Goal: Task Accomplishment & Management: Use online tool/utility

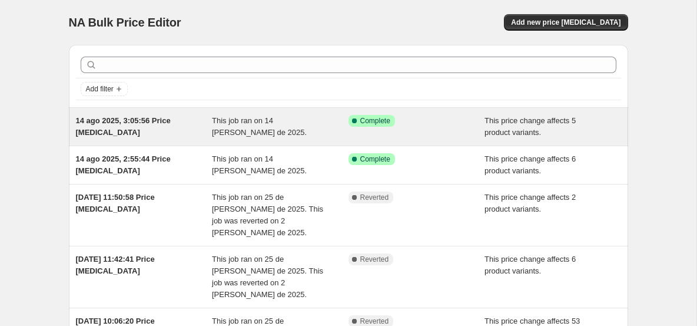
click at [250, 124] on span "This job ran on 14 [PERSON_NAME] de 2025." at bounding box center [259, 126] width 95 height 21
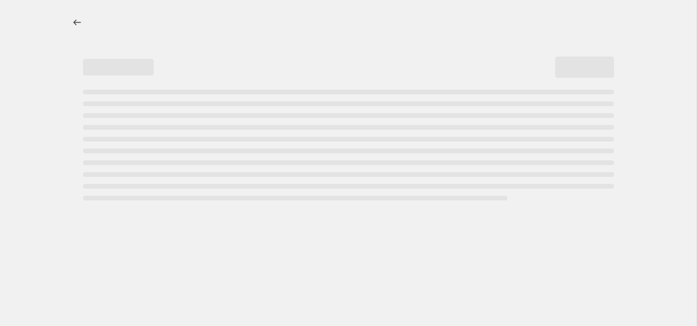
select select "ecap"
select select "no_change"
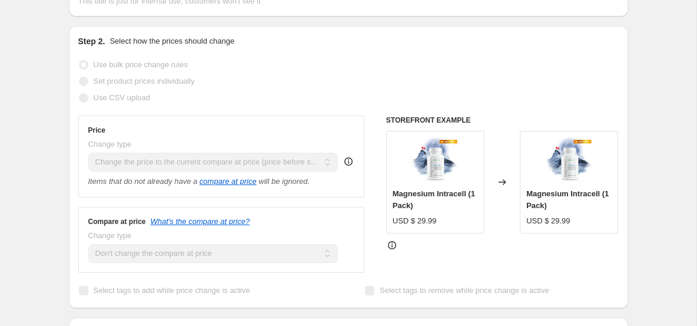
scroll to position [197, 0]
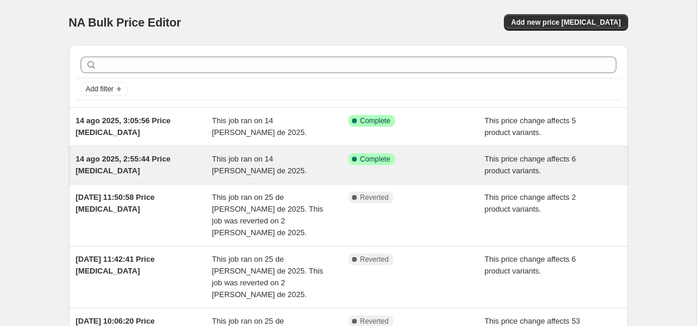
click at [121, 166] on div "14 ago 2025, 2:55:44 Price [MEDICAL_DATA]" at bounding box center [144, 165] width 137 height 24
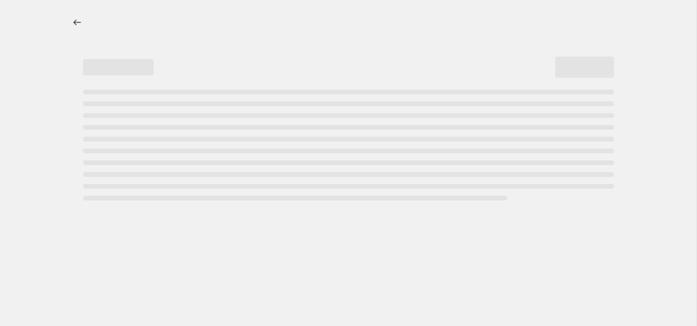
select select "ecap"
select select "no_change"
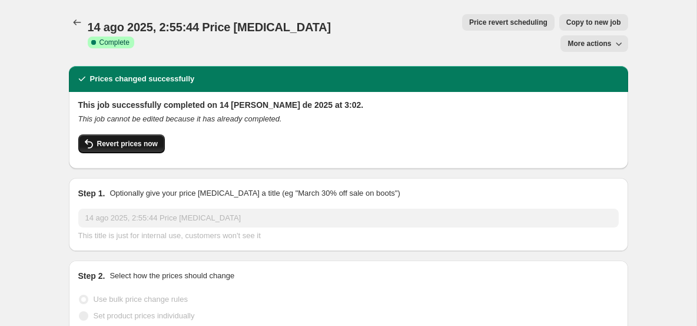
click at [135, 139] on span "Revert prices now" at bounding box center [127, 143] width 61 height 9
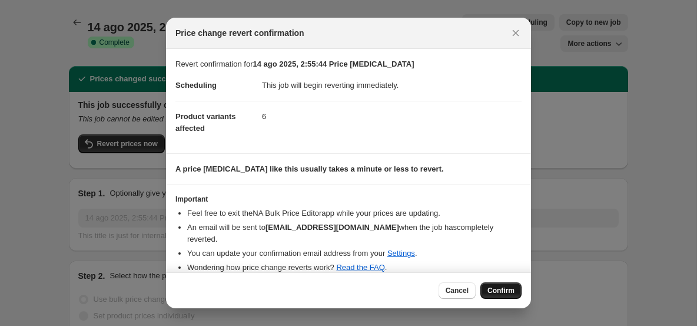
click at [501, 289] on span "Confirm" at bounding box center [500, 290] width 27 height 9
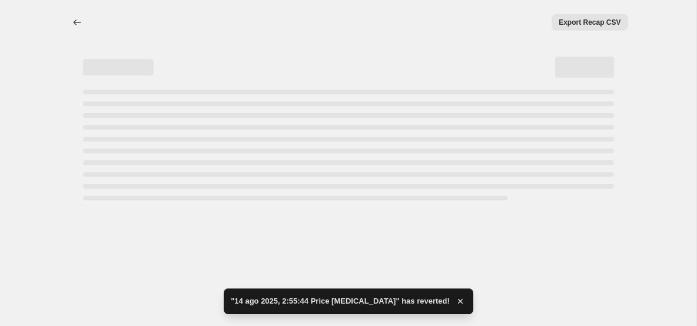
select select "ecap"
select select "no_change"
